Goal: Task Accomplishment & Management: Use online tool/utility

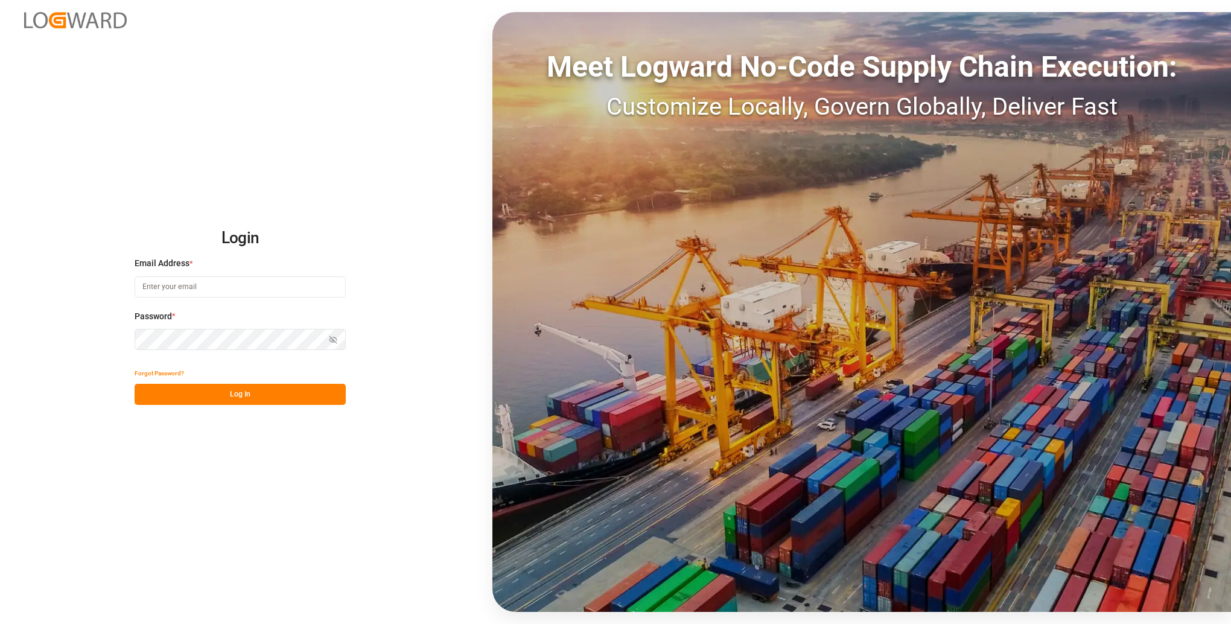
type input "[PERSON_NAME][EMAIL_ADDRESS][PERSON_NAME][DOMAIN_NAME]"
click at [234, 387] on button "Log In" at bounding box center [240, 394] width 211 height 21
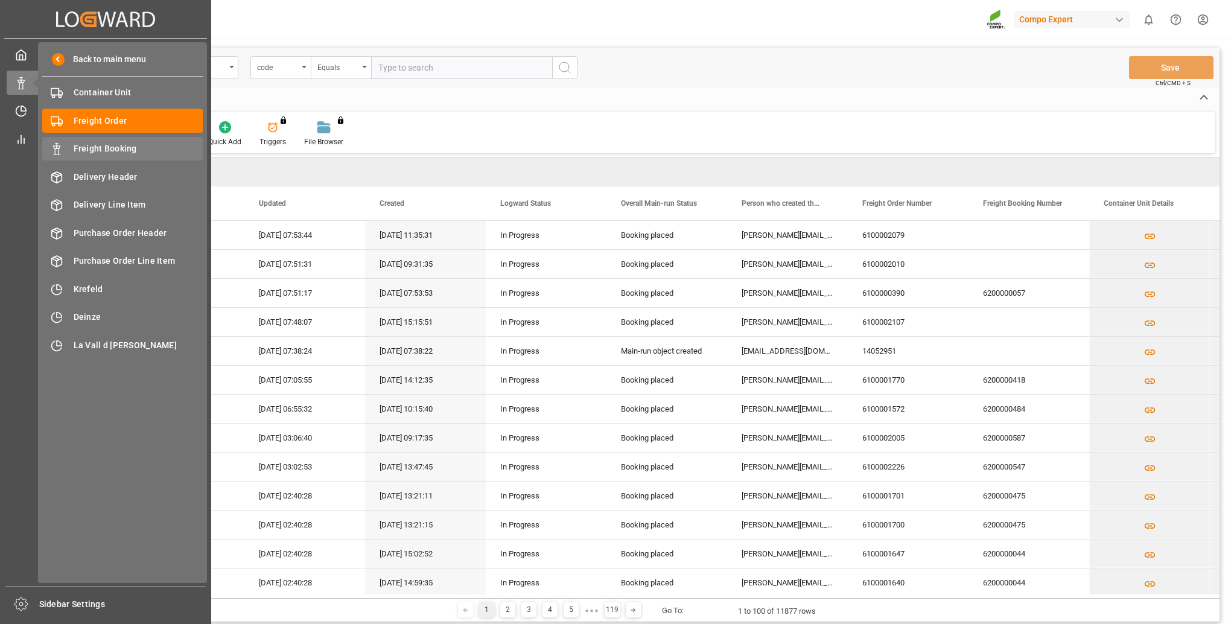
click at [145, 147] on span "Freight Booking" at bounding box center [139, 148] width 130 height 13
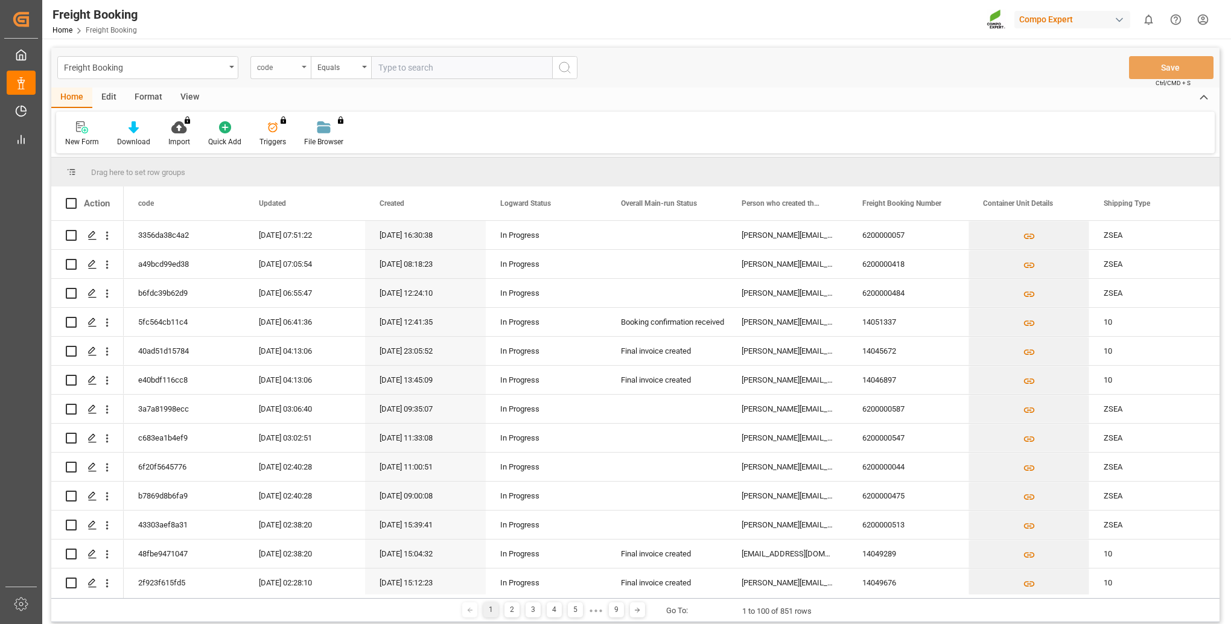
click at [309, 62] on div "code" at bounding box center [280, 67] width 60 height 23
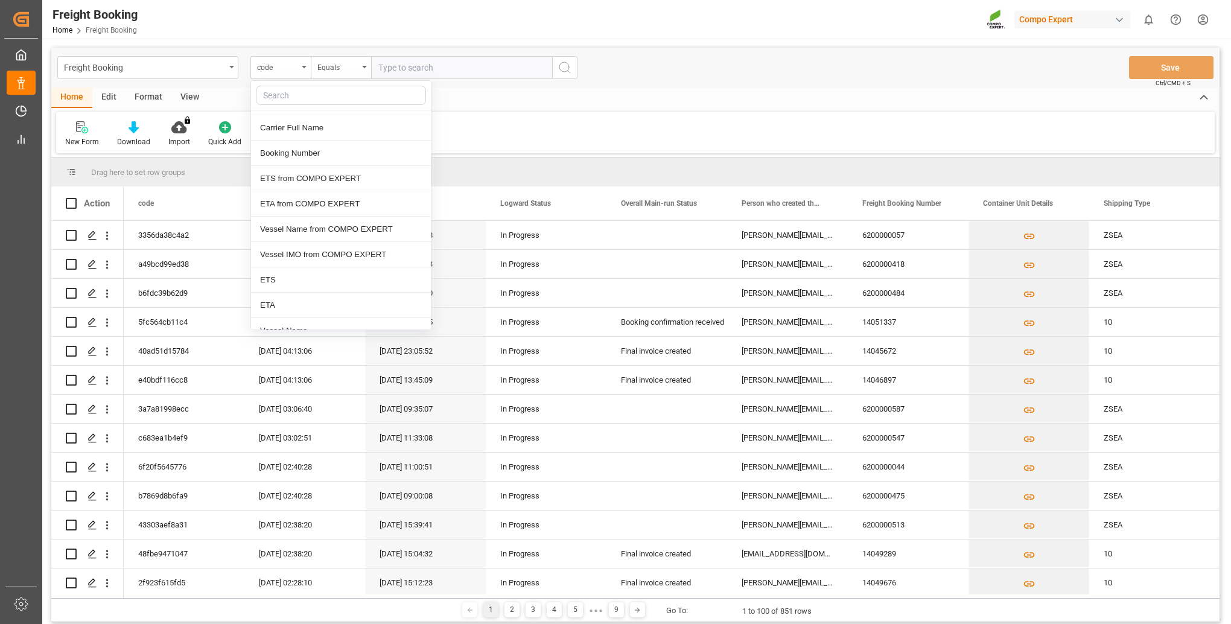
scroll to position [603, 0]
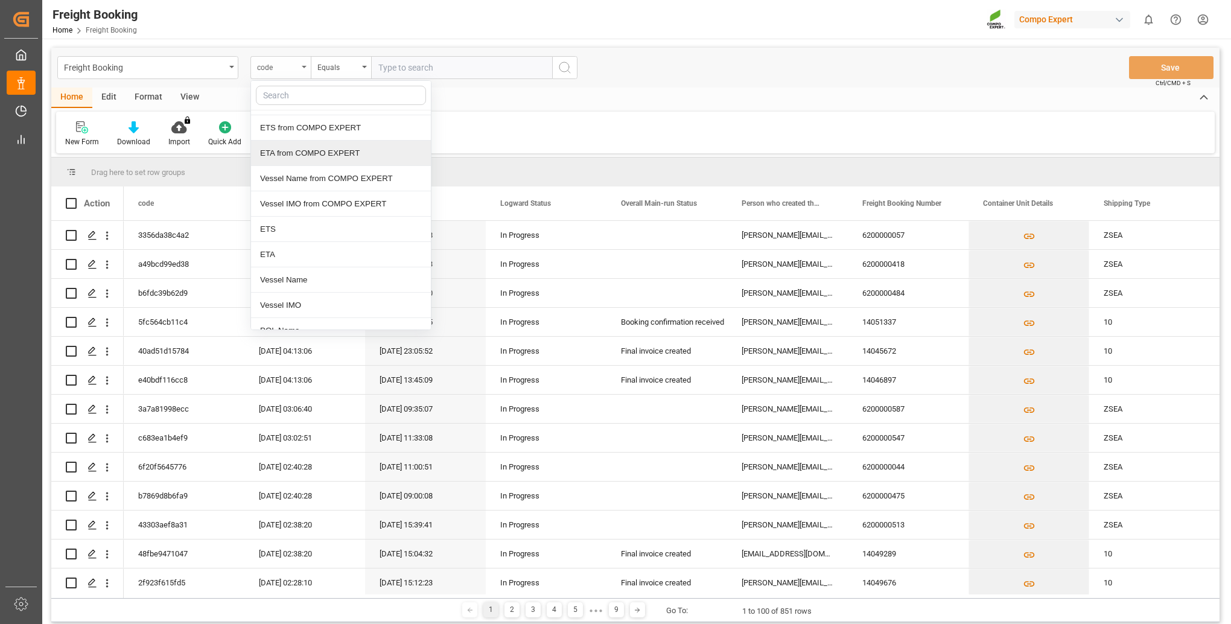
click at [280, 65] on div "code" at bounding box center [277, 66] width 41 height 14
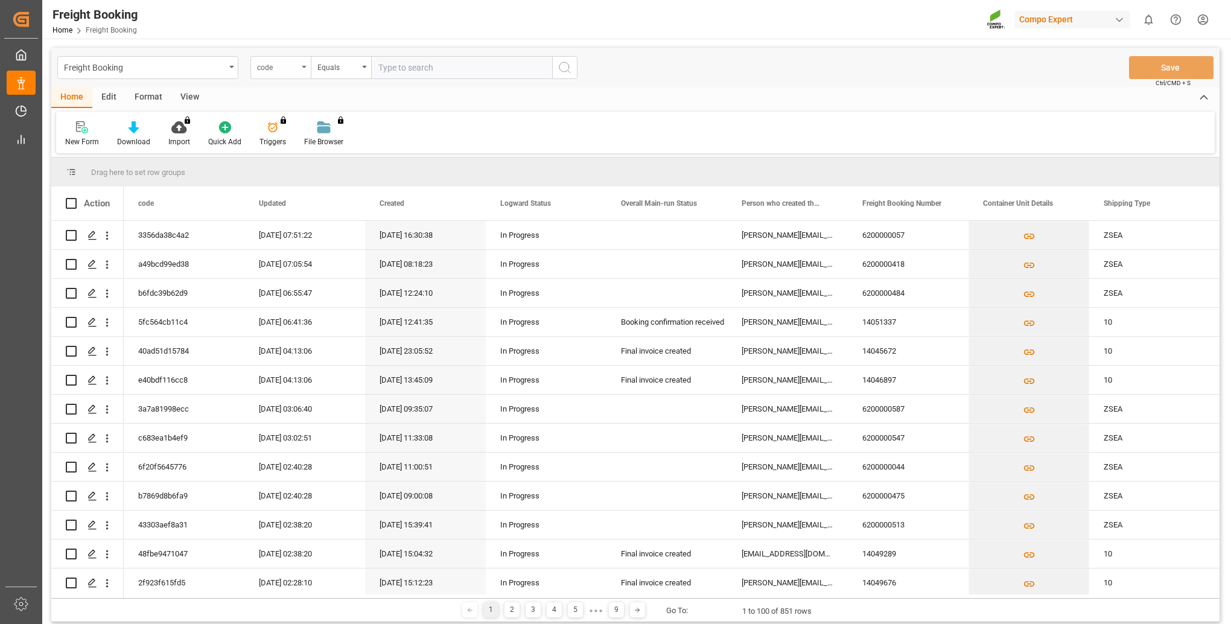
click at [278, 71] on div "code" at bounding box center [277, 66] width 41 height 14
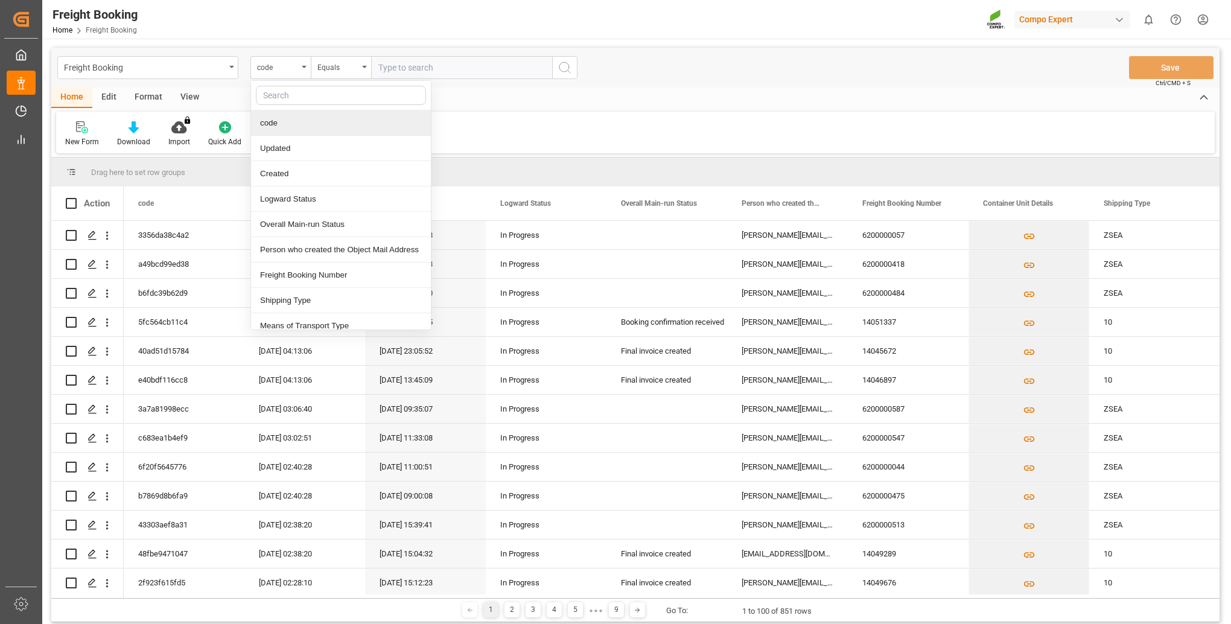
click at [287, 92] on input "text" at bounding box center [341, 95] width 170 height 19
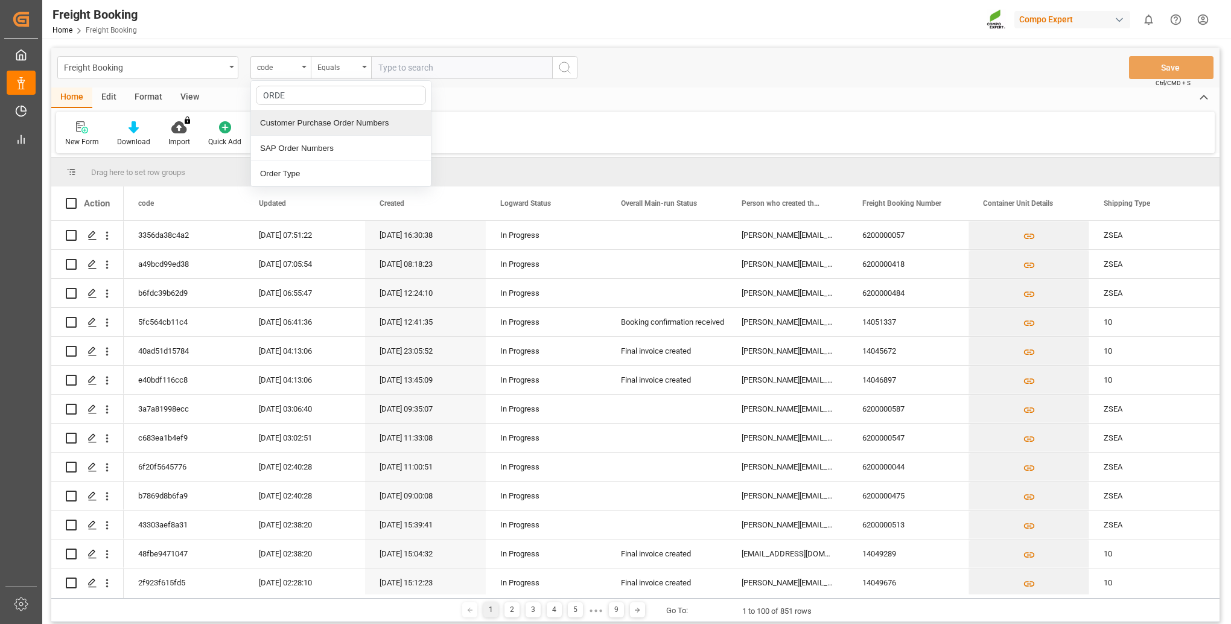
type input "ORDER"
click at [311, 145] on div "SAP Order Numbers" at bounding box center [341, 148] width 180 height 25
click at [359, 69] on div "Equals" at bounding box center [341, 67] width 60 height 23
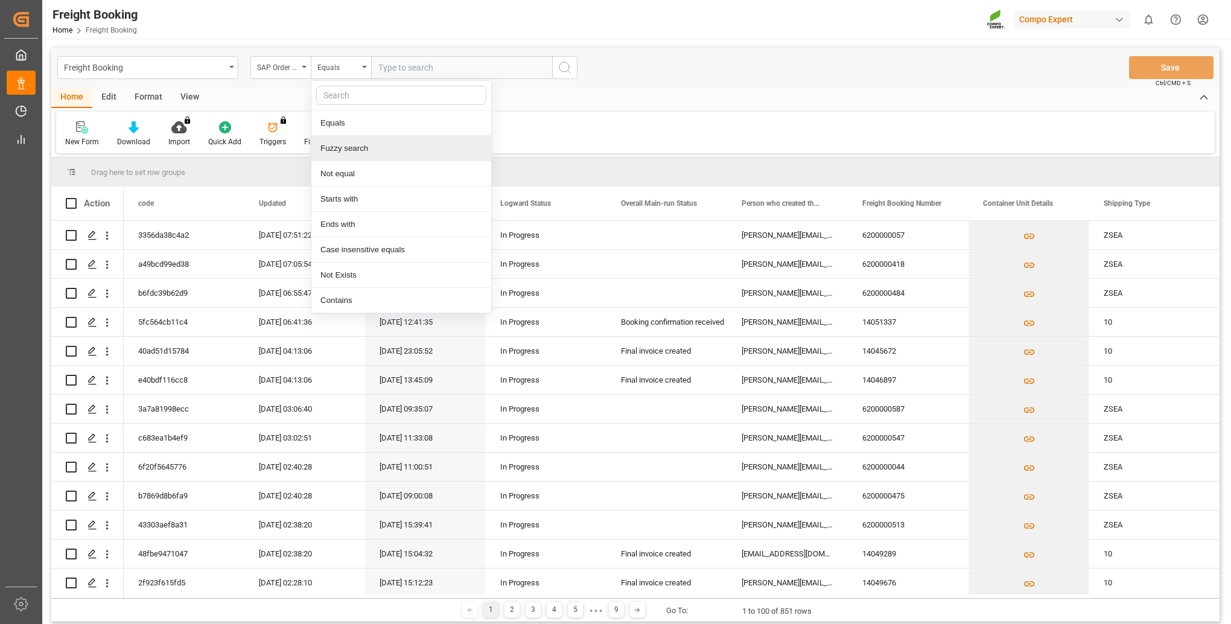
drag, startPoint x: 354, startPoint y: 151, endPoint x: 372, endPoint y: 123, distance: 32.8
click at [354, 148] on div "Fuzzy search" at bounding box center [401, 148] width 180 height 25
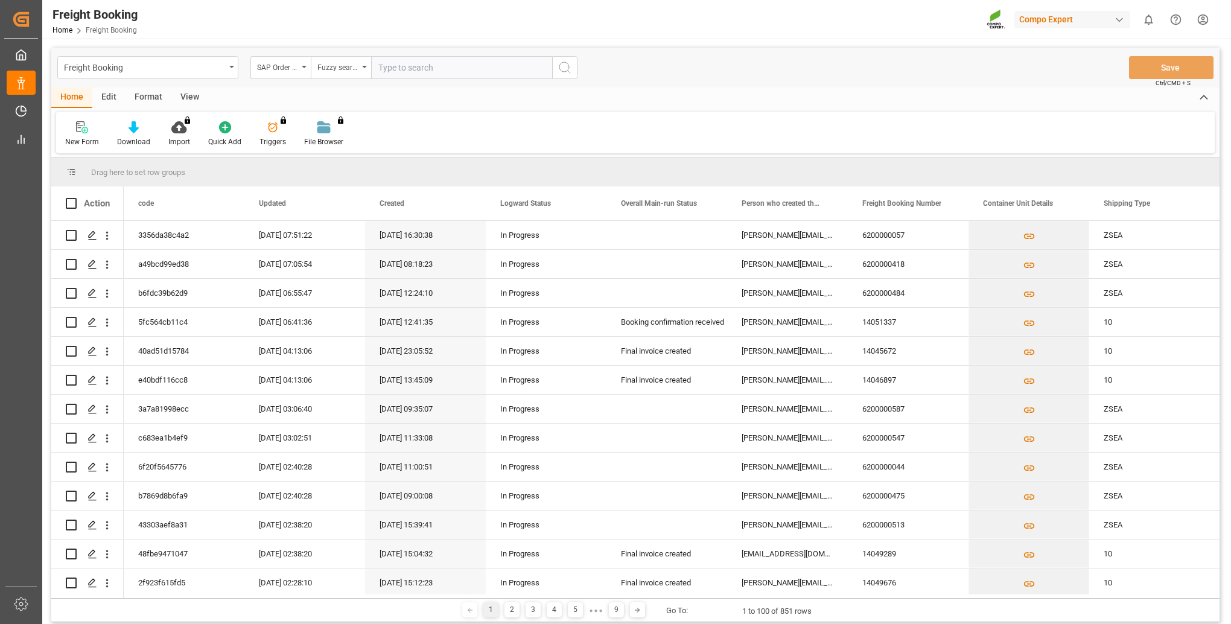
click at [403, 68] on input "text" at bounding box center [461, 67] width 181 height 23
type input "2000001104"
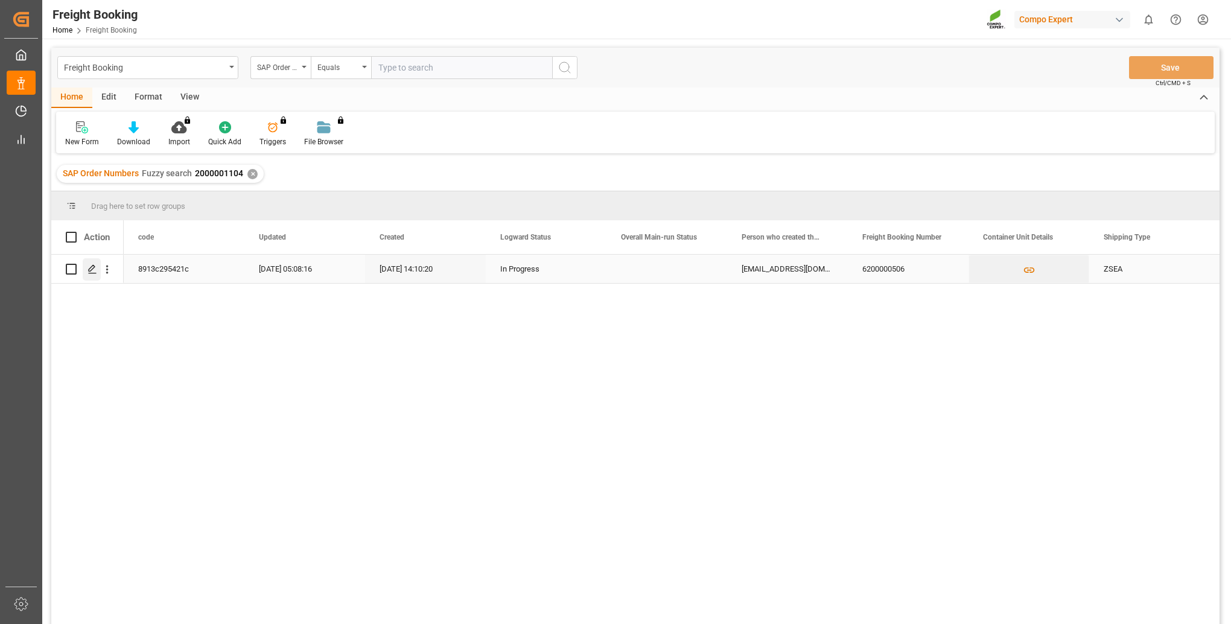
click at [94, 272] on icon "Press SPACE to select this row." at bounding box center [93, 269] width 10 height 10
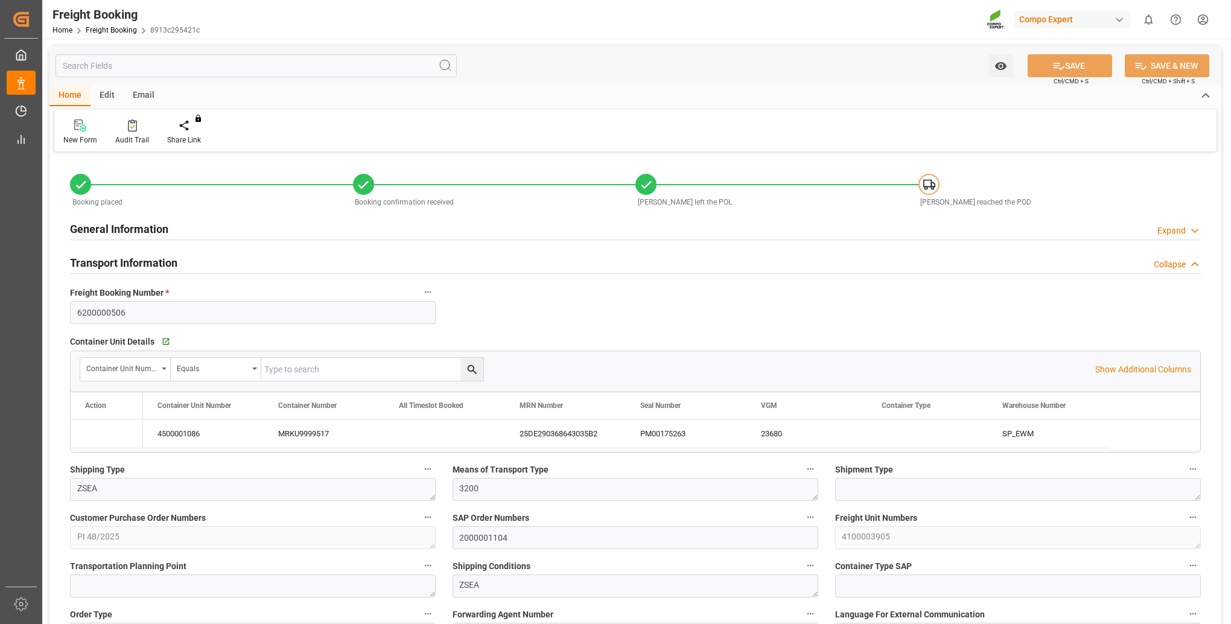
type input "Maersk"
type input "Maersk Line AS"
type input "9450404"
type input "BEANR"
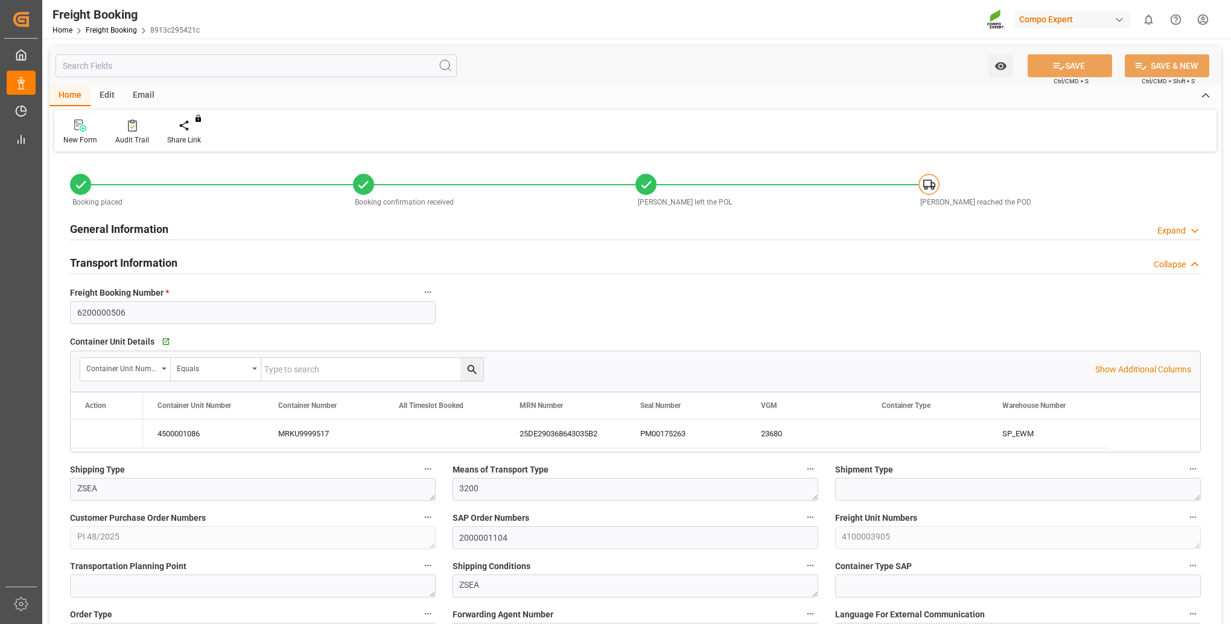
type input "TRIZM"
type input "0"
type input "23650"
type input "[DATE] 01:00"
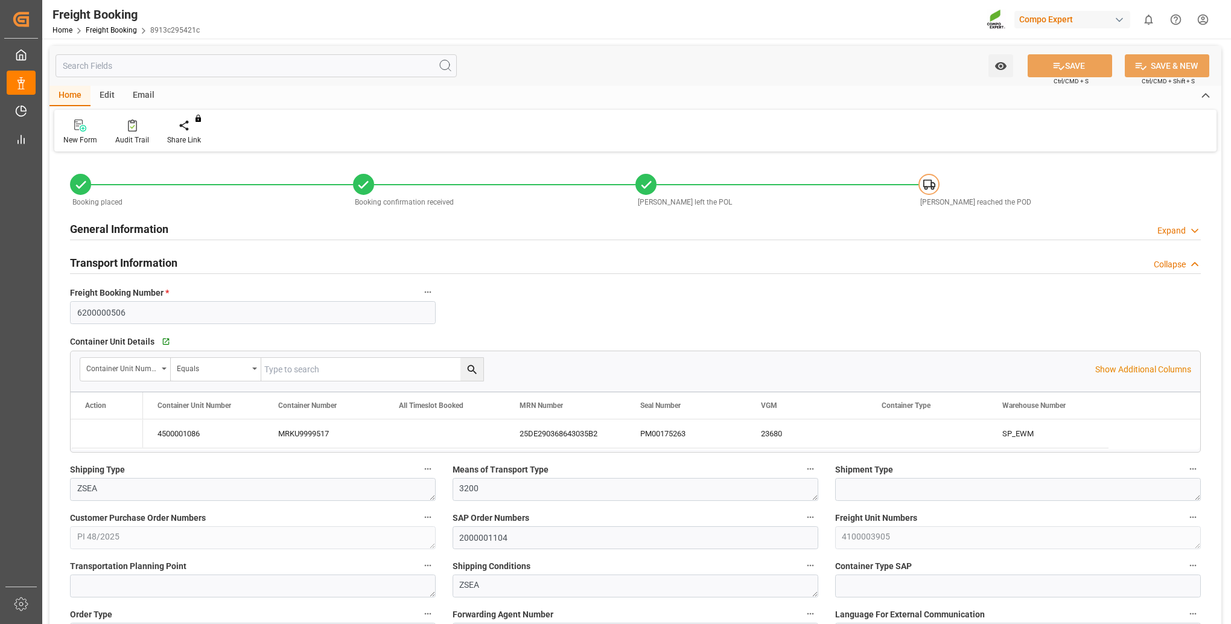
type input "[DATE] 01:00"
type input "[DATE] 08:00"
type input "[DATE] 19:00"
type input "[DATE]"
type input "[DATE] 14:10"
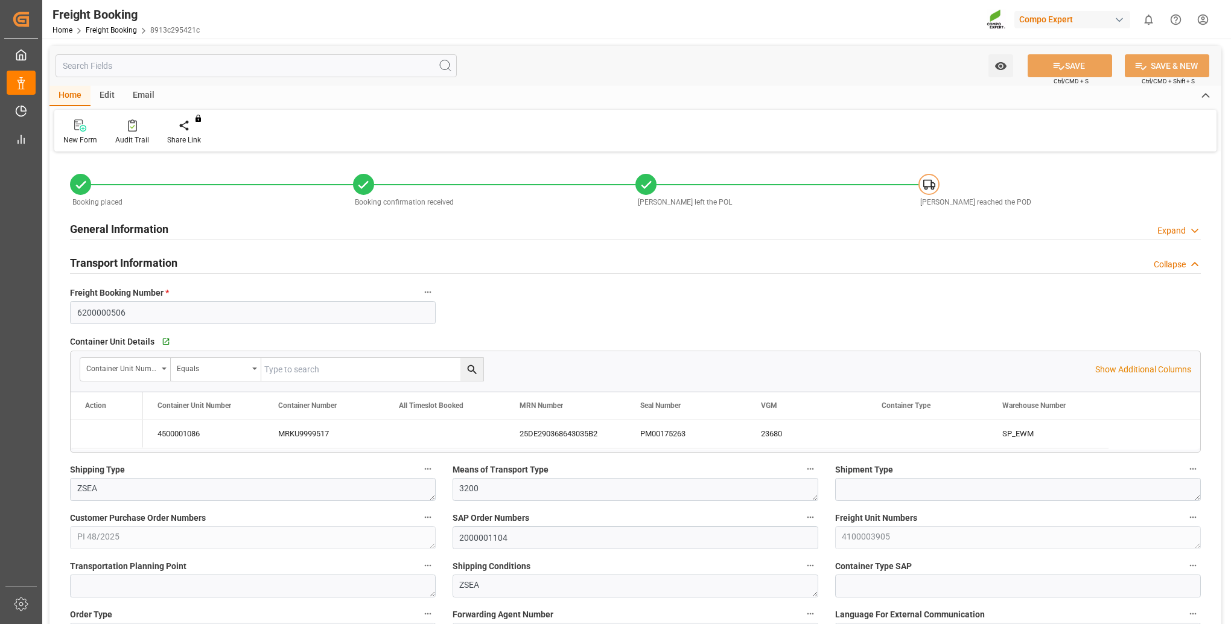
type input "[DATE] 16:15"
type input "[DATE] 11:53"
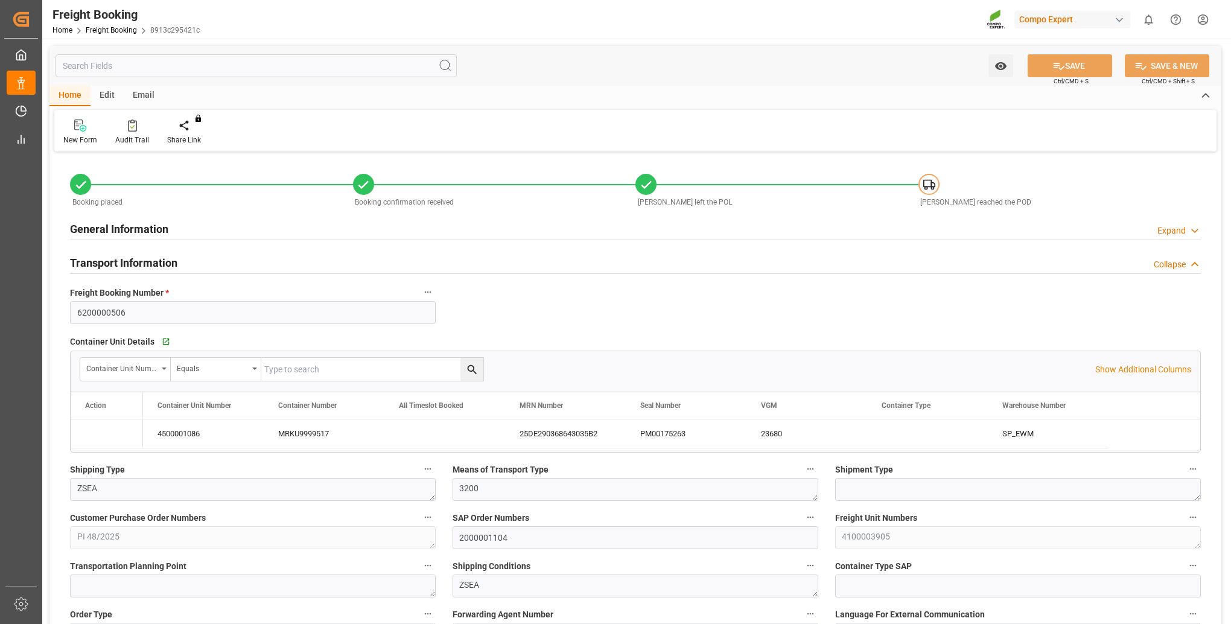
type input "[DATE] 06:30"
drag, startPoint x: 519, startPoint y: 433, endPoint x: 599, endPoint y: 435, distance: 79.7
click at [599, 435] on div "25DE290368643035B2" at bounding box center [565, 433] width 121 height 28
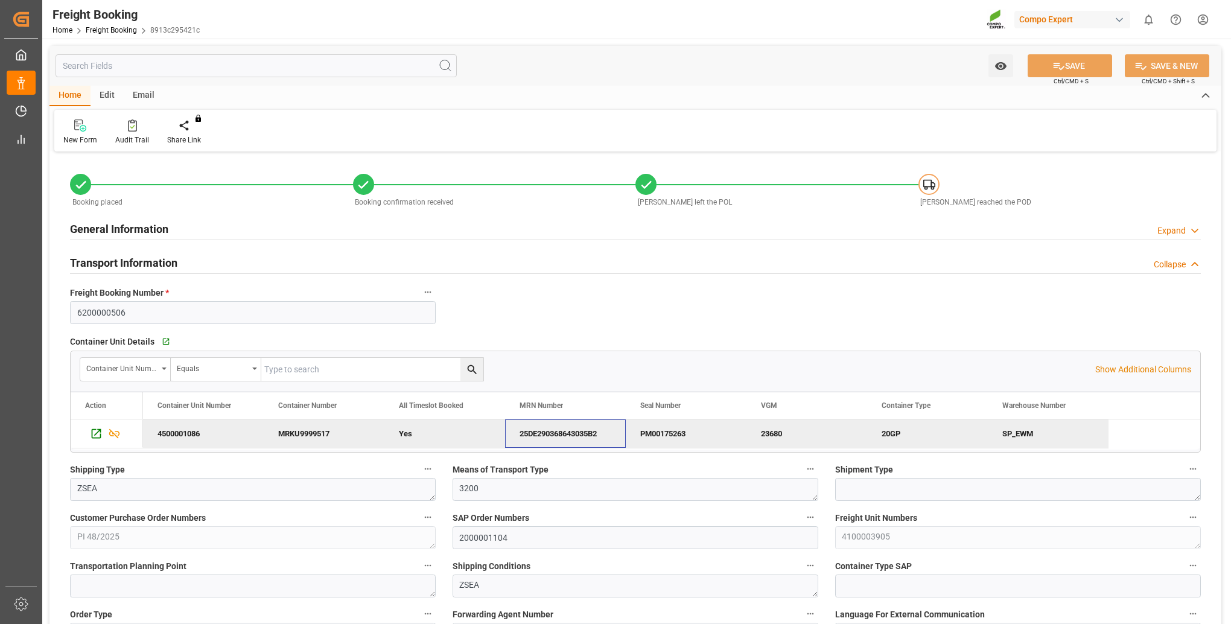
drag, startPoint x: 520, startPoint y: 431, endPoint x: 603, endPoint y: 433, distance: 83.3
click at [600, 433] on div "25DE290368643035B2" at bounding box center [565, 433] width 121 height 28
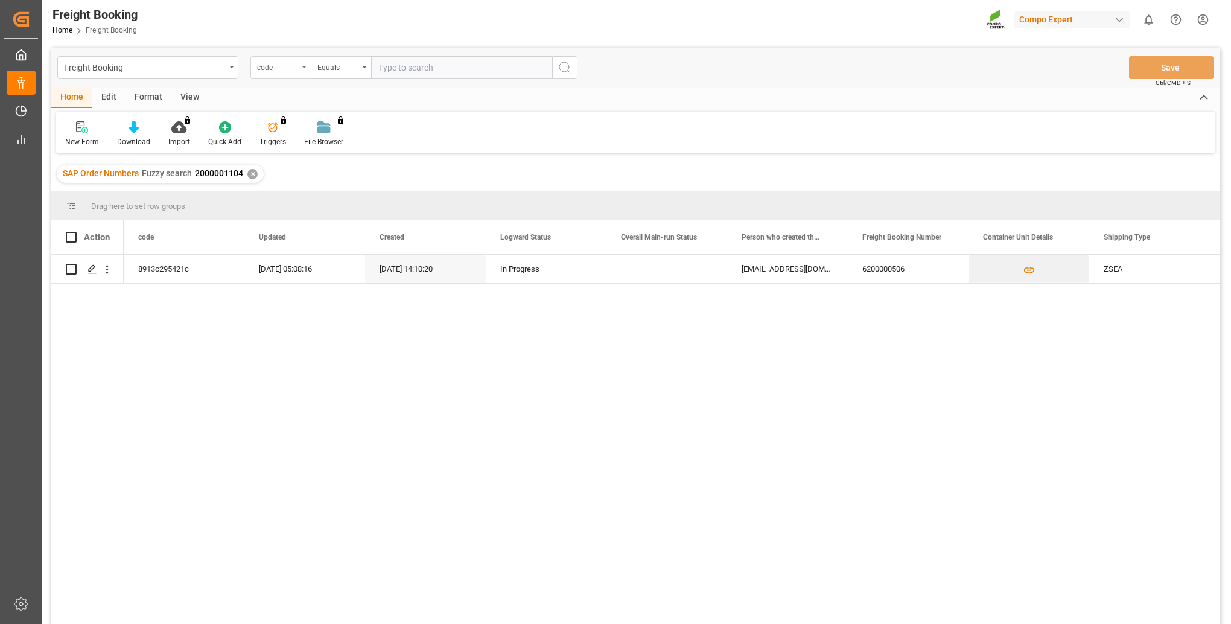
click at [301, 66] on div "code" at bounding box center [280, 67] width 60 height 23
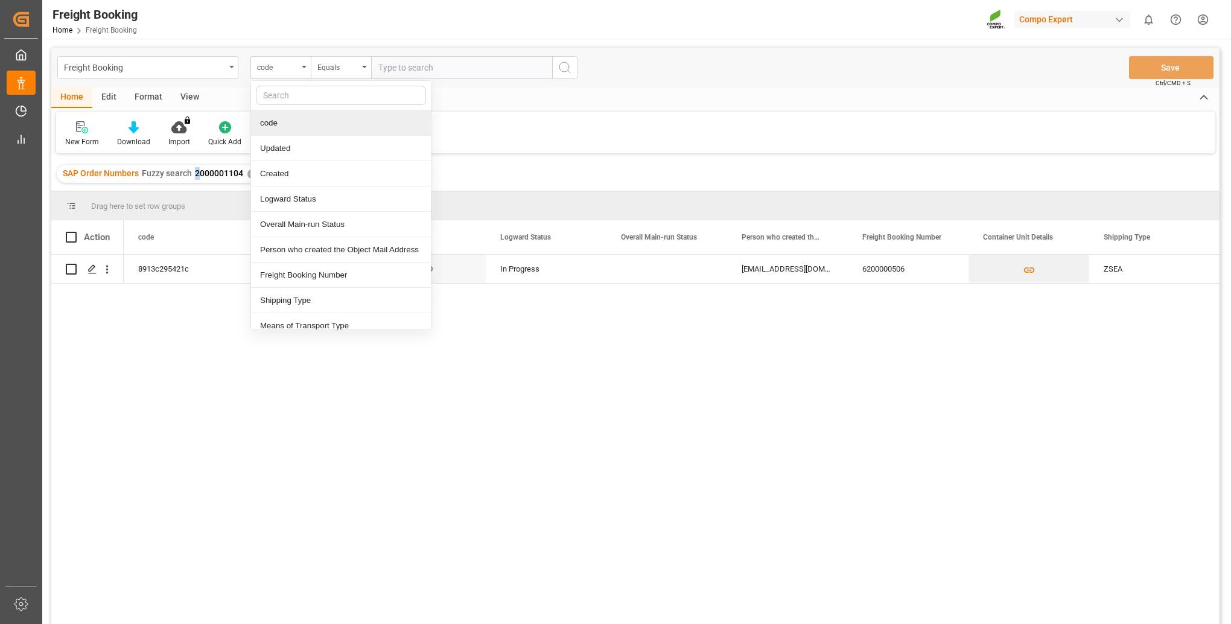
click at [198, 177] on span "2000001104" at bounding box center [219, 173] width 48 height 10
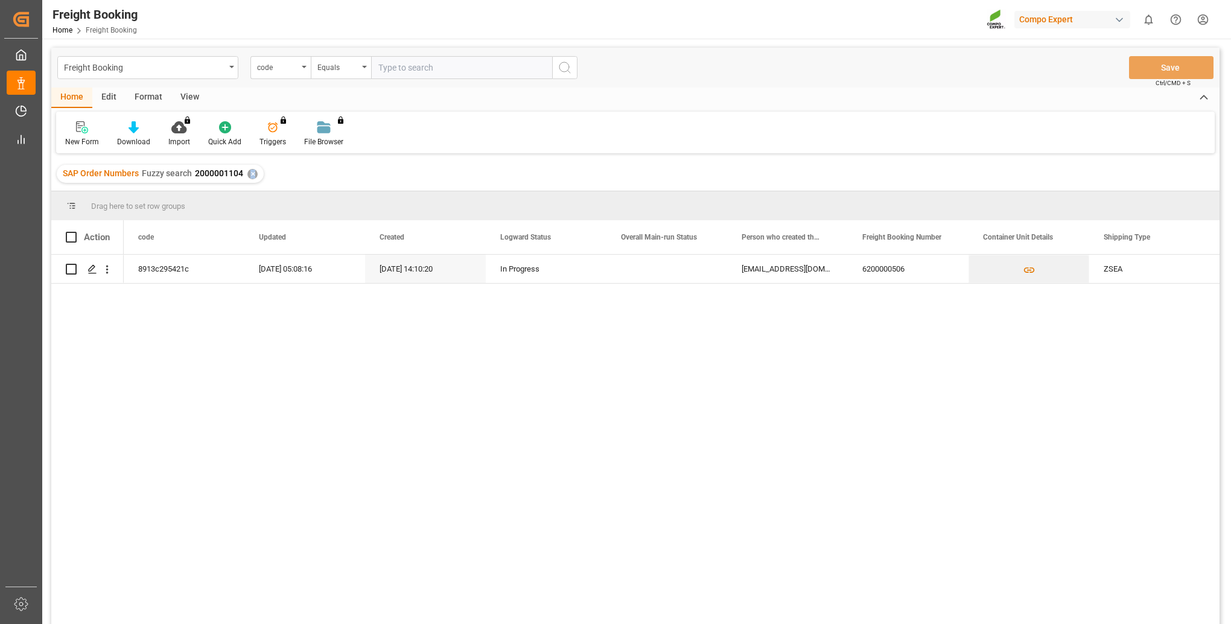
drag, startPoint x: 198, startPoint y: 177, endPoint x: 252, endPoint y: 174, distance: 54.4
click at [252, 174] on div "✕" at bounding box center [252, 174] width 10 height 10
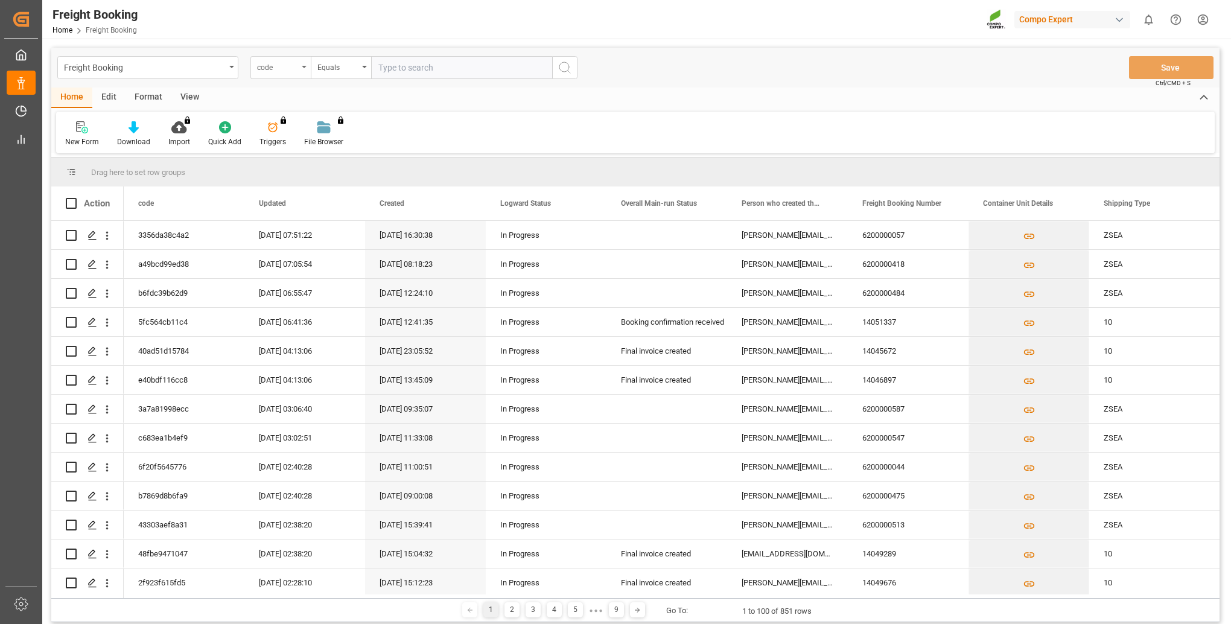
click at [305, 69] on div "code" at bounding box center [280, 67] width 60 height 23
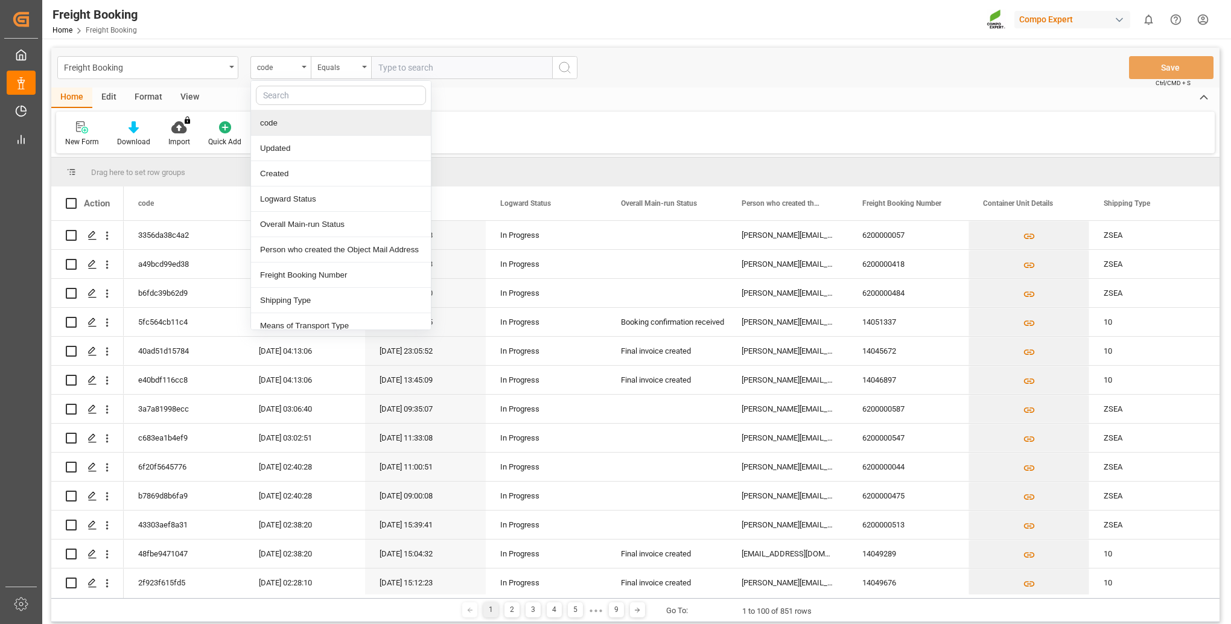
click at [303, 96] on input "text" at bounding box center [341, 95] width 170 height 19
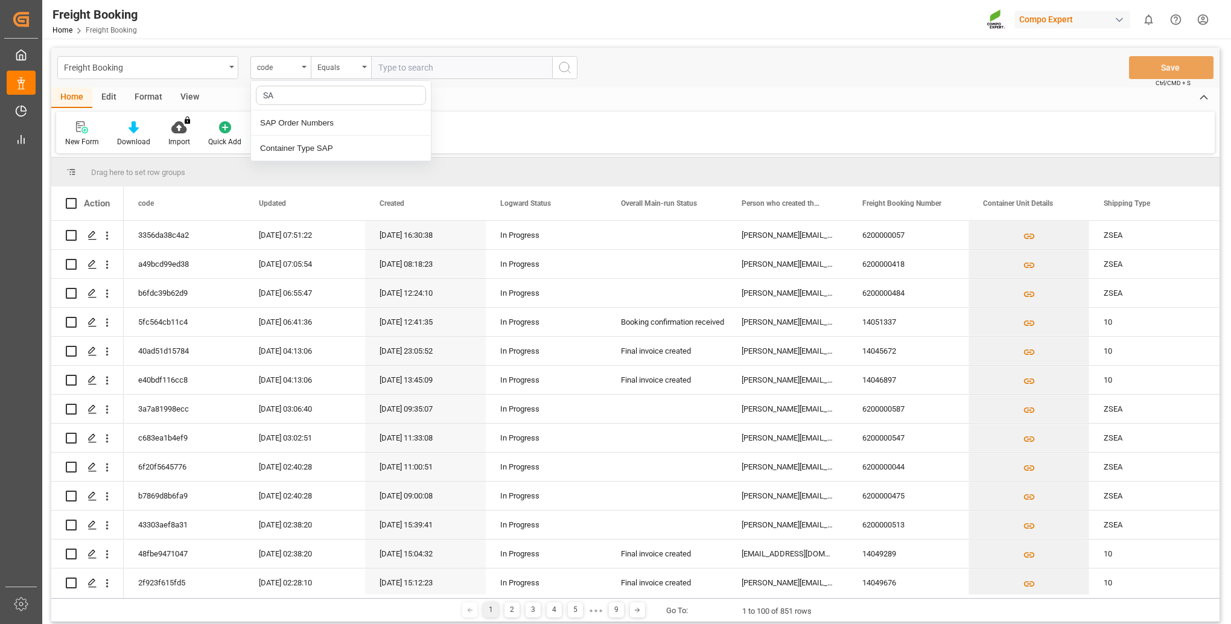
type input "SAP"
click at [324, 121] on div "SAP Order Numbers" at bounding box center [341, 122] width 180 height 25
click at [354, 71] on div "Equals" at bounding box center [337, 66] width 41 height 14
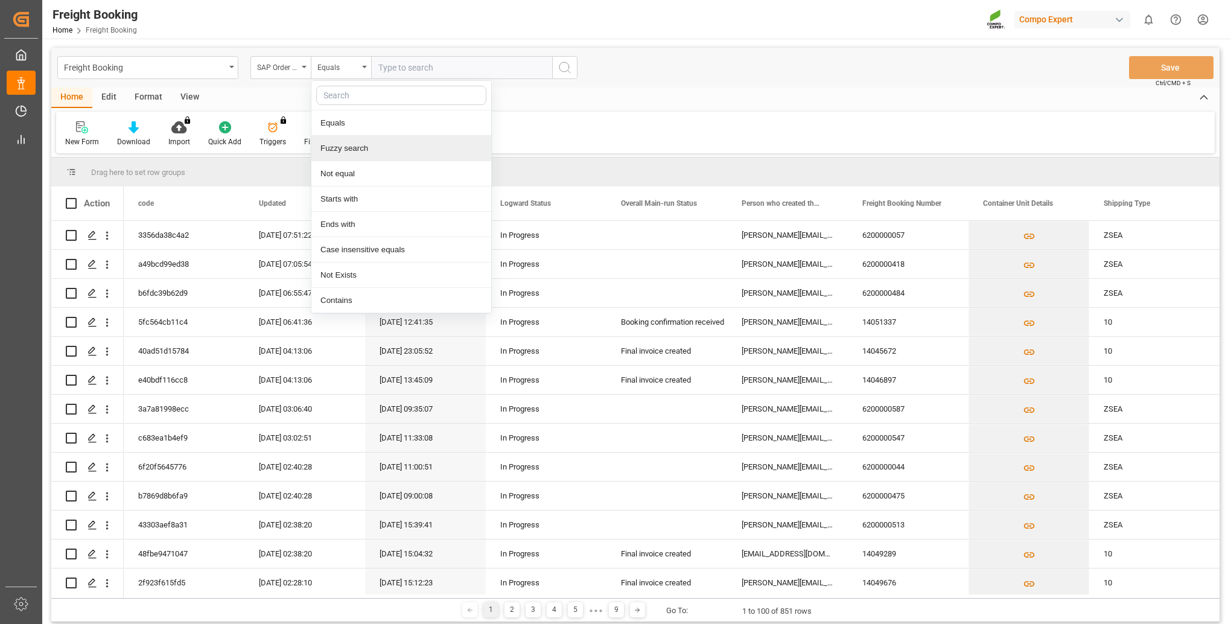
click at [352, 150] on div "Fuzzy search" at bounding box center [401, 148] width 180 height 25
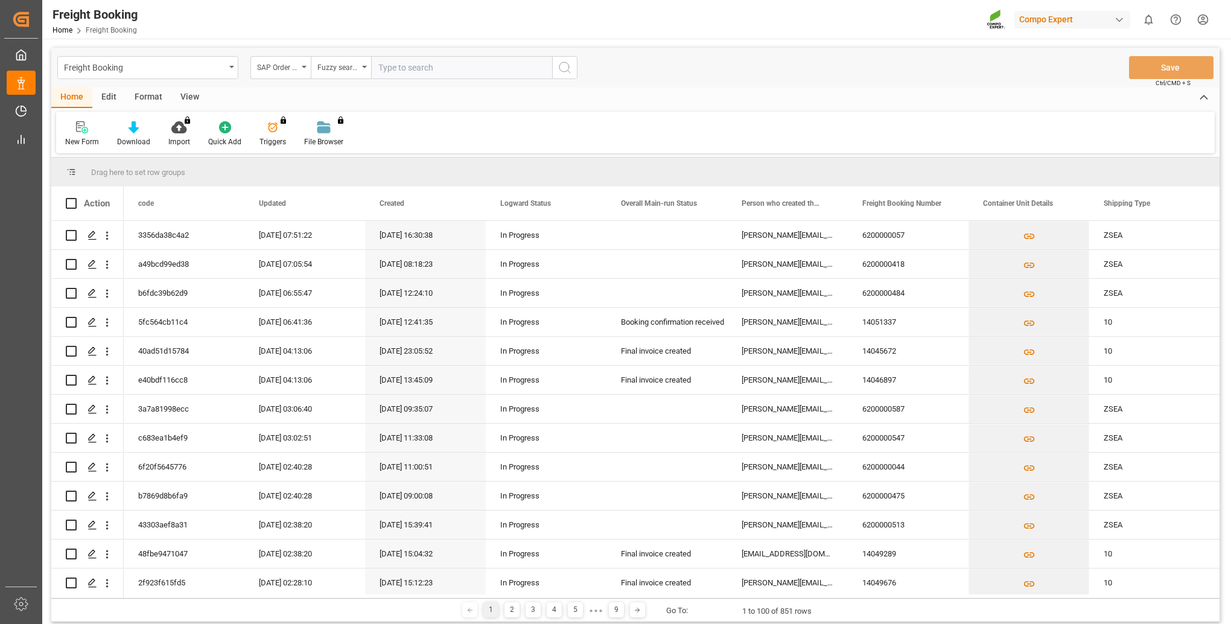
click at [413, 69] on input "text" at bounding box center [461, 67] width 181 height 23
type input "2000001038"
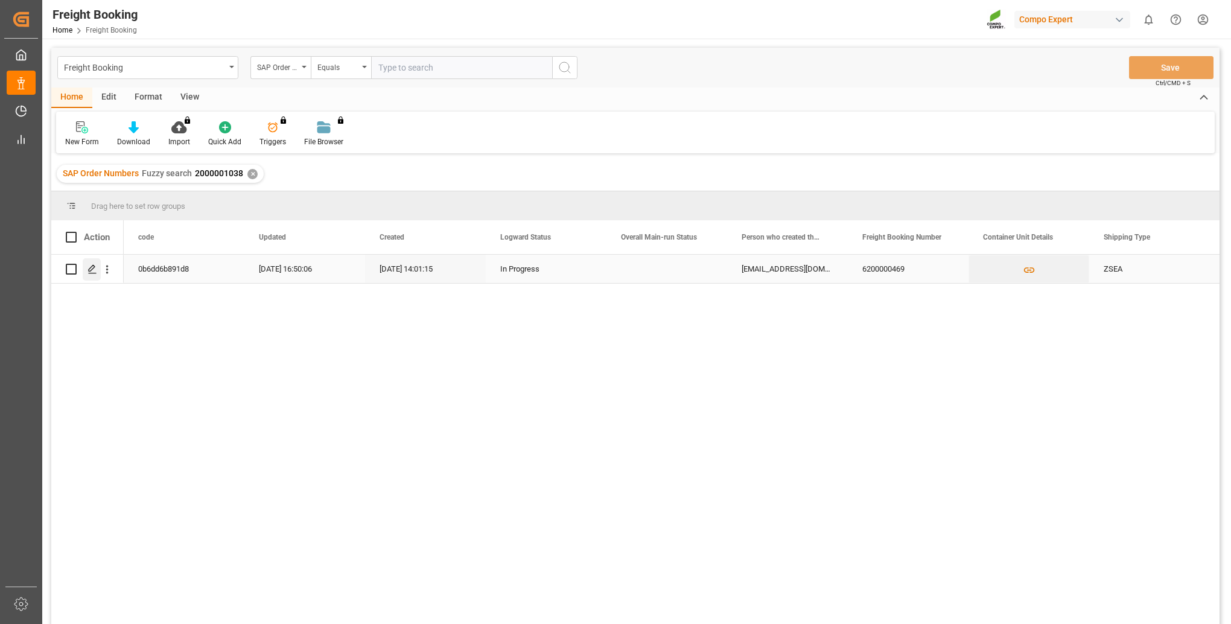
click at [89, 267] on icon "Press SPACE to select this row." at bounding box center [93, 269] width 10 height 10
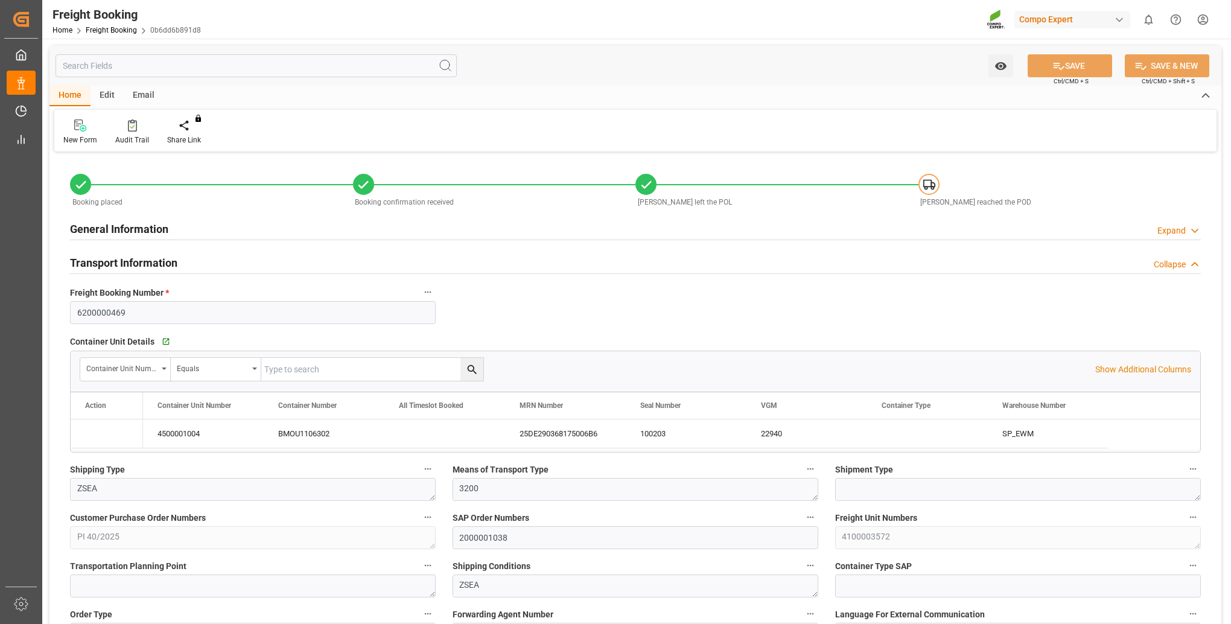
type input "[DATE] 01:00"
type input "[DATE] 02:34"
type input "[DATE] 15:00"
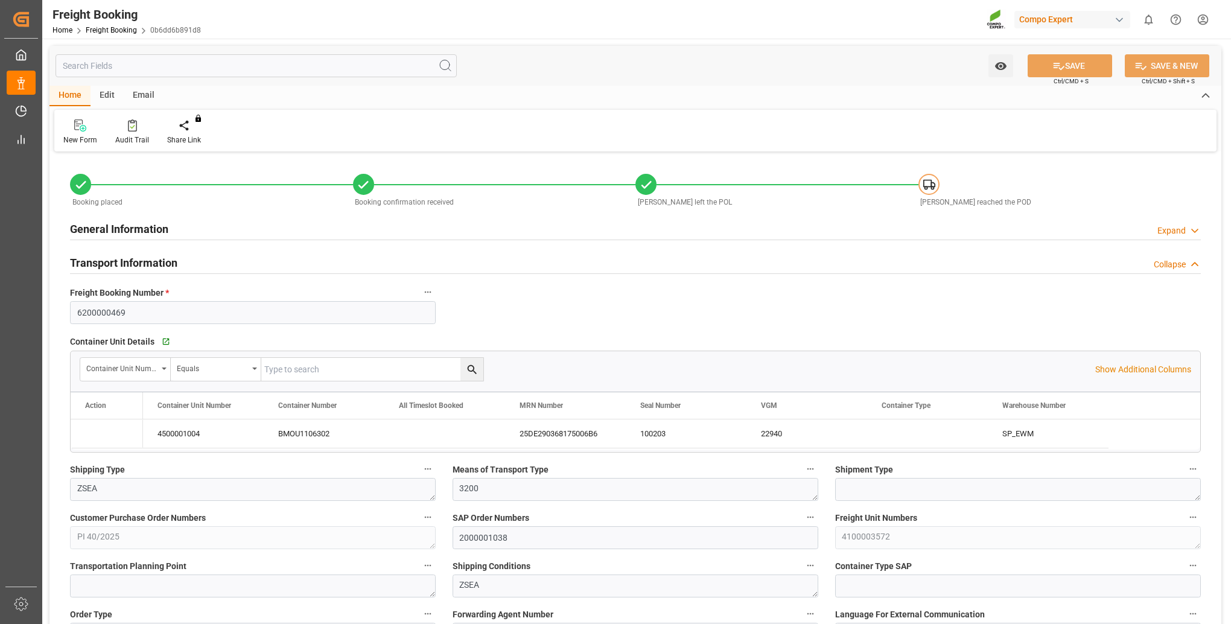
type input "[DATE]"
type input "[DATE] 14:01"
type input "[DATE] 14:03"
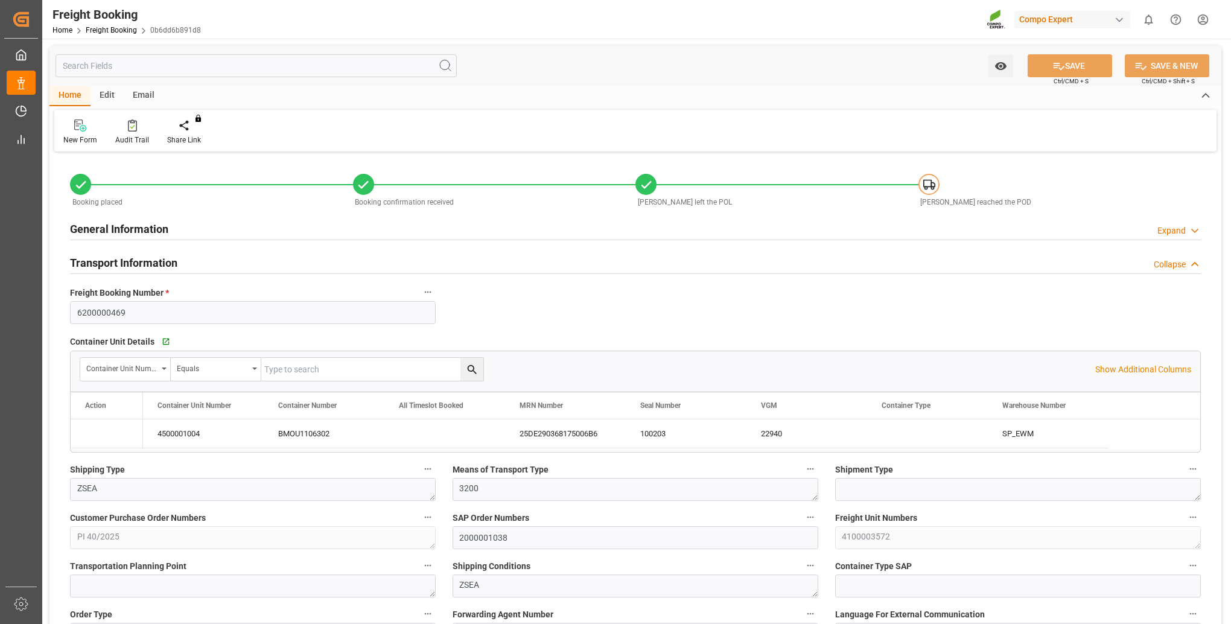
type input "[DATE] 13:42"
type input "[DATE] 07:18"
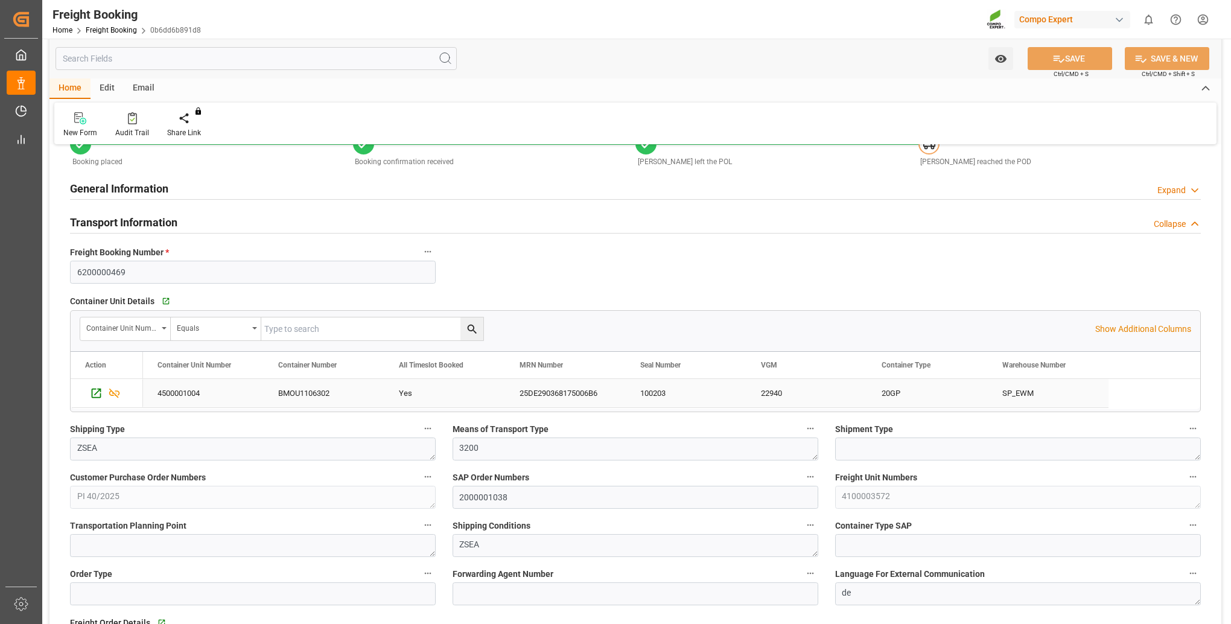
scroll to position [60, 0]
